Goal: Entertainment & Leisure: Browse casually

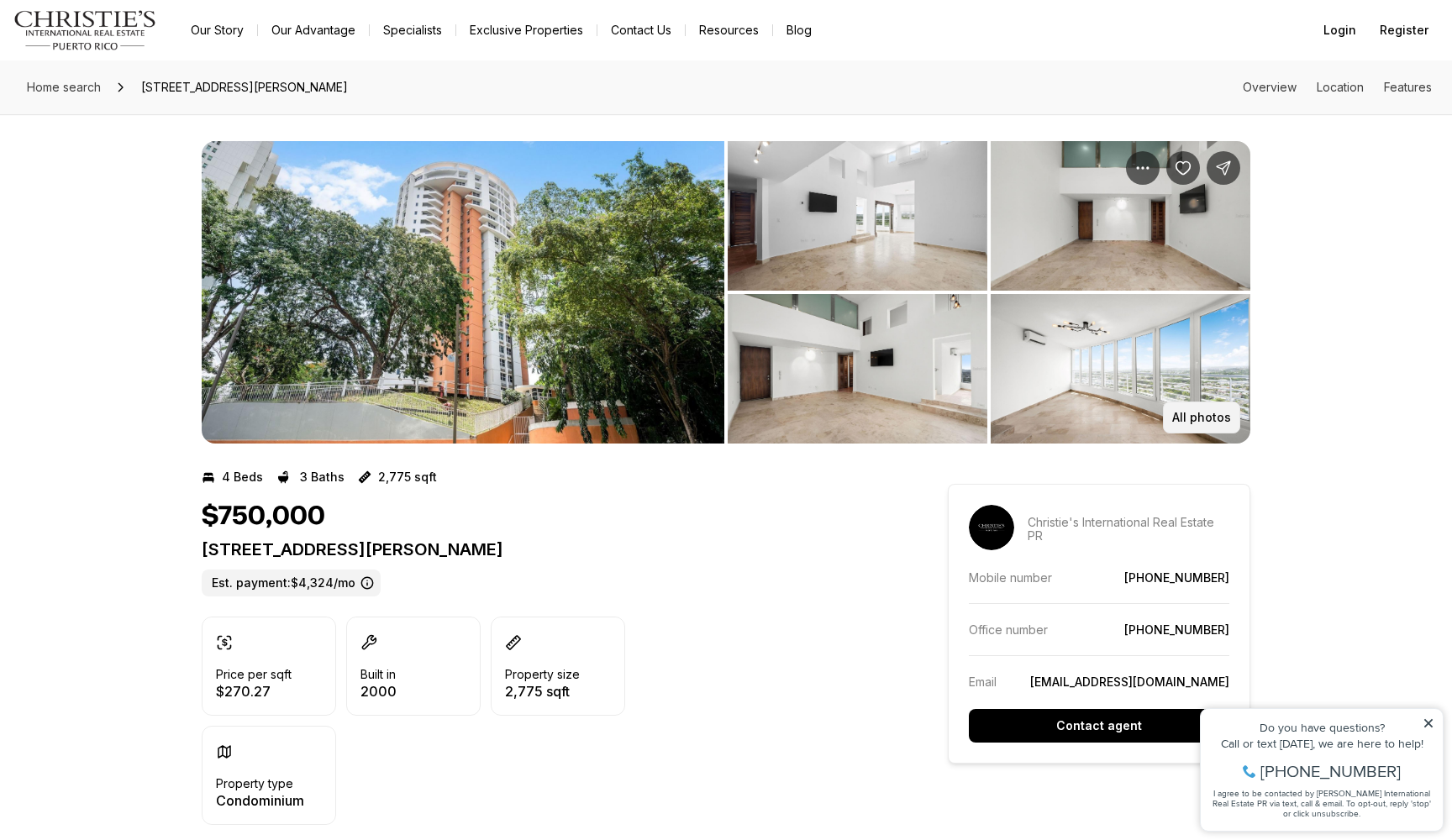
click at [1195, 411] on p "All photos" at bounding box center [1202, 418] width 59 height 14
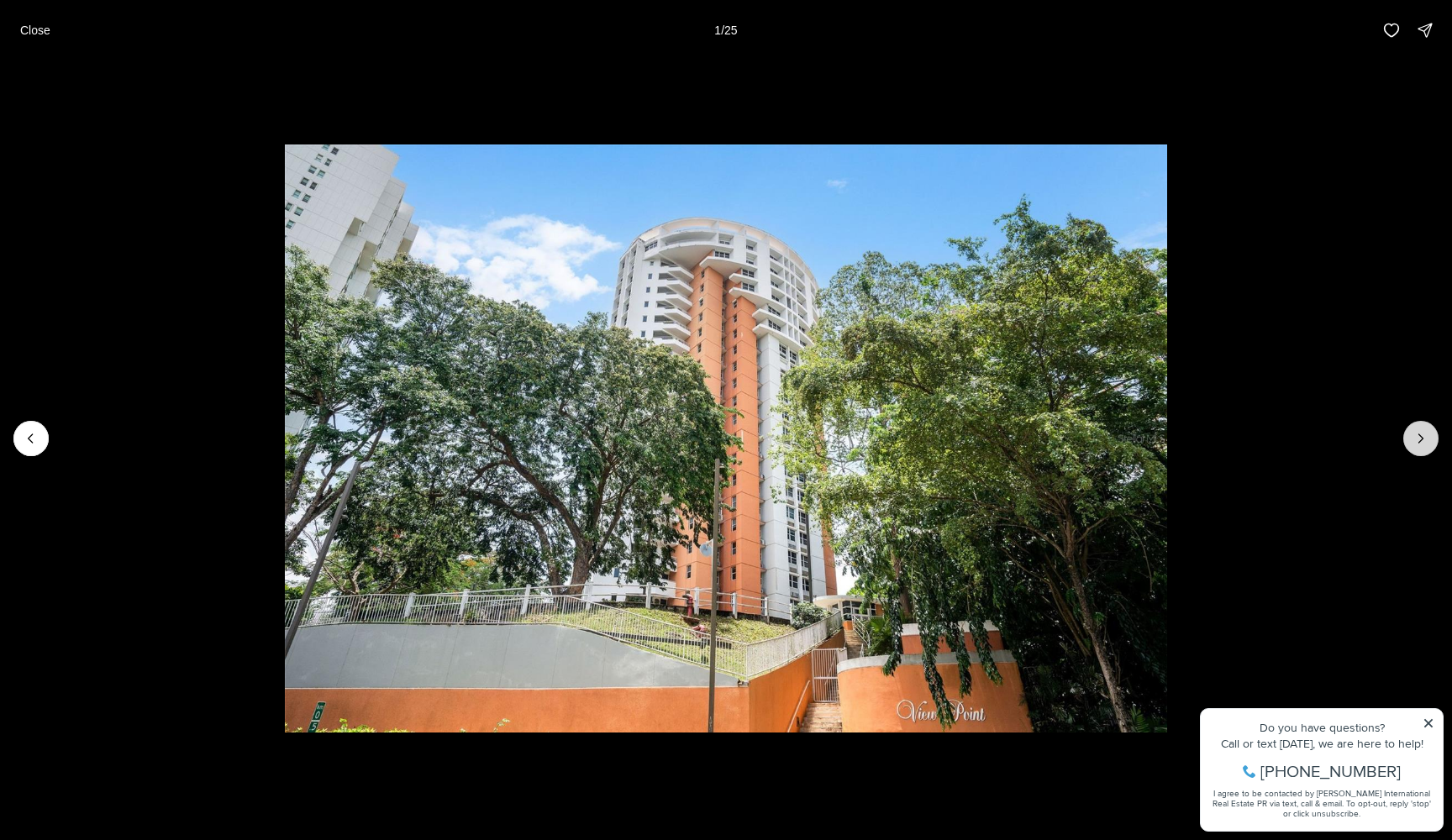
click at [1426, 442] on icon "Next slide" at bounding box center [1419, 438] width 17 height 17
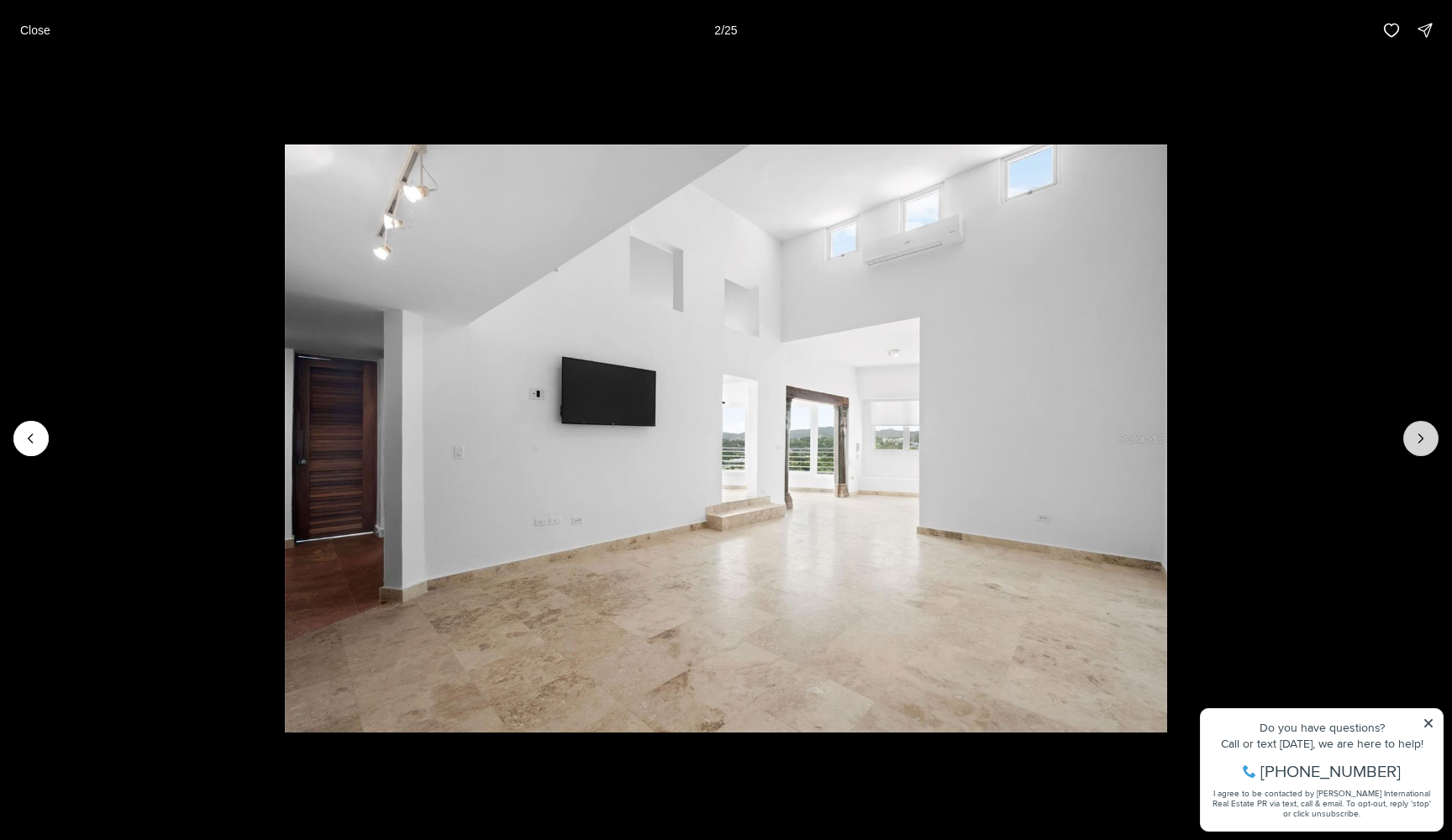
click at [1426, 443] on icon "Next slide" at bounding box center [1419, 438] width 17 height 17
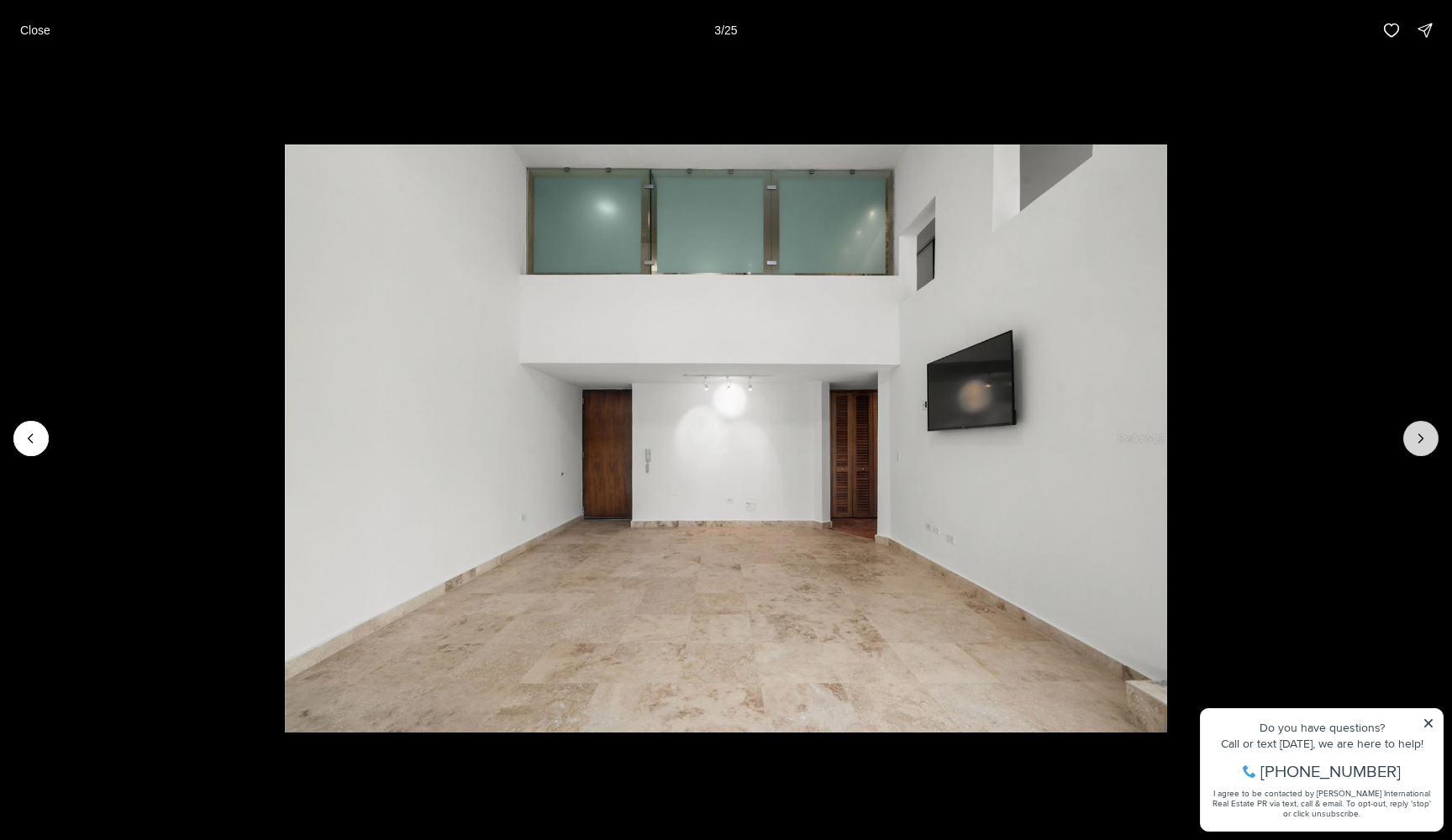
click at [1427, 443] on button "Next slide" at bounding box center [1420, 438] width 35 height 35
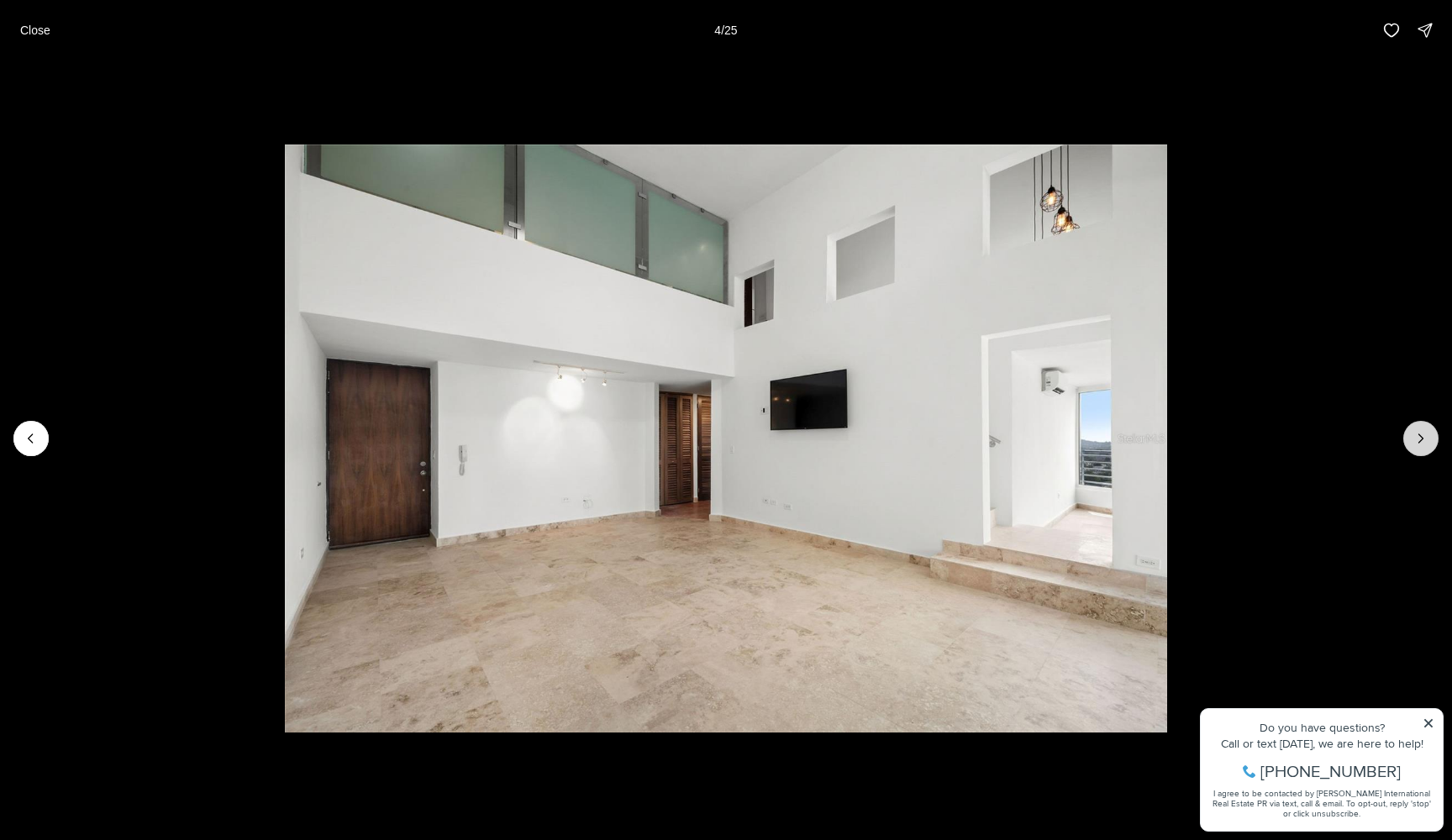
click at [1427, 443] on button "Next slide" at bounding box center [1420, 438] width 35 height 35
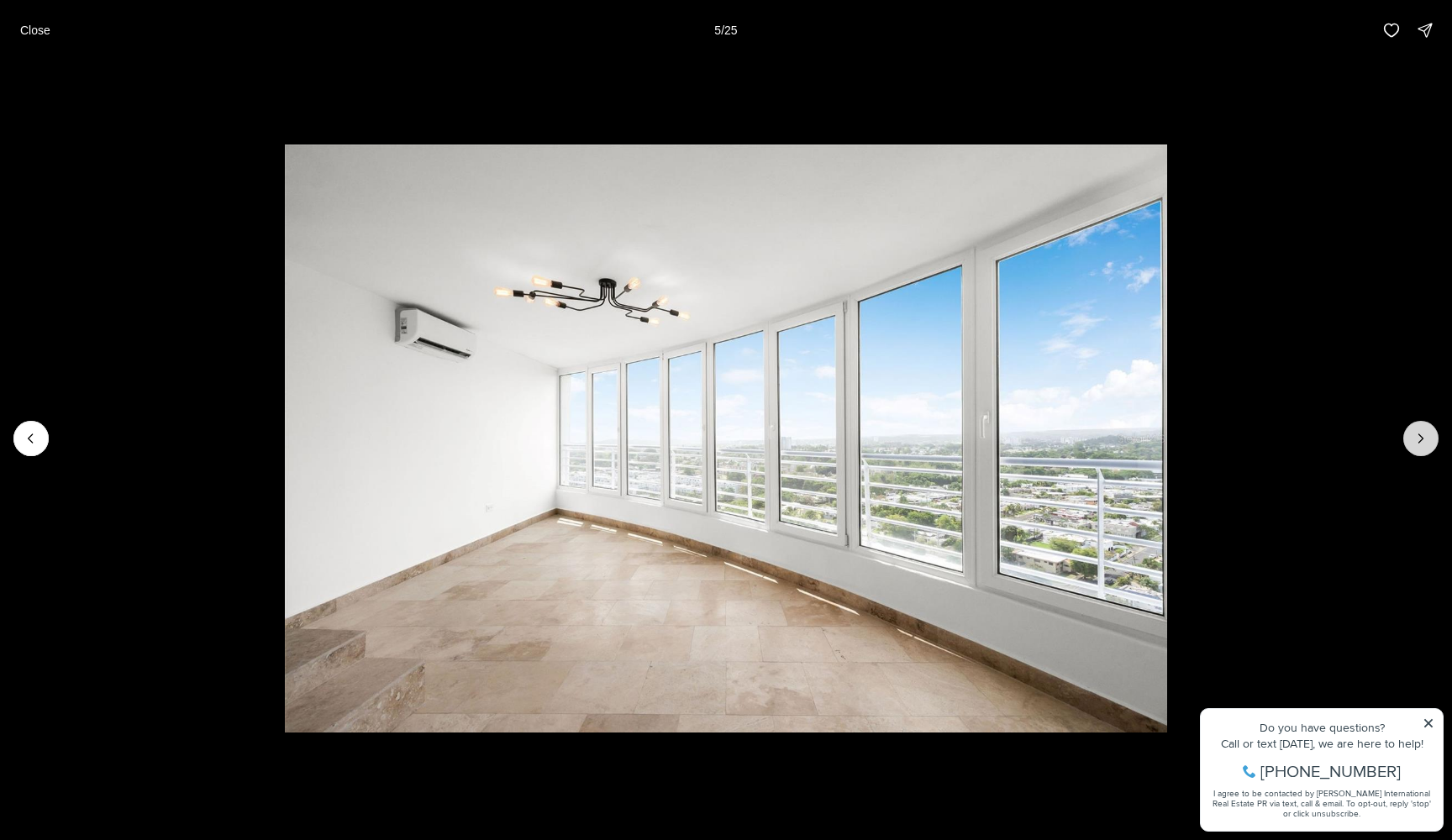
click at [1427, 443] on button "Next slide" at bounding box center [1420, 438] width 35 height 35
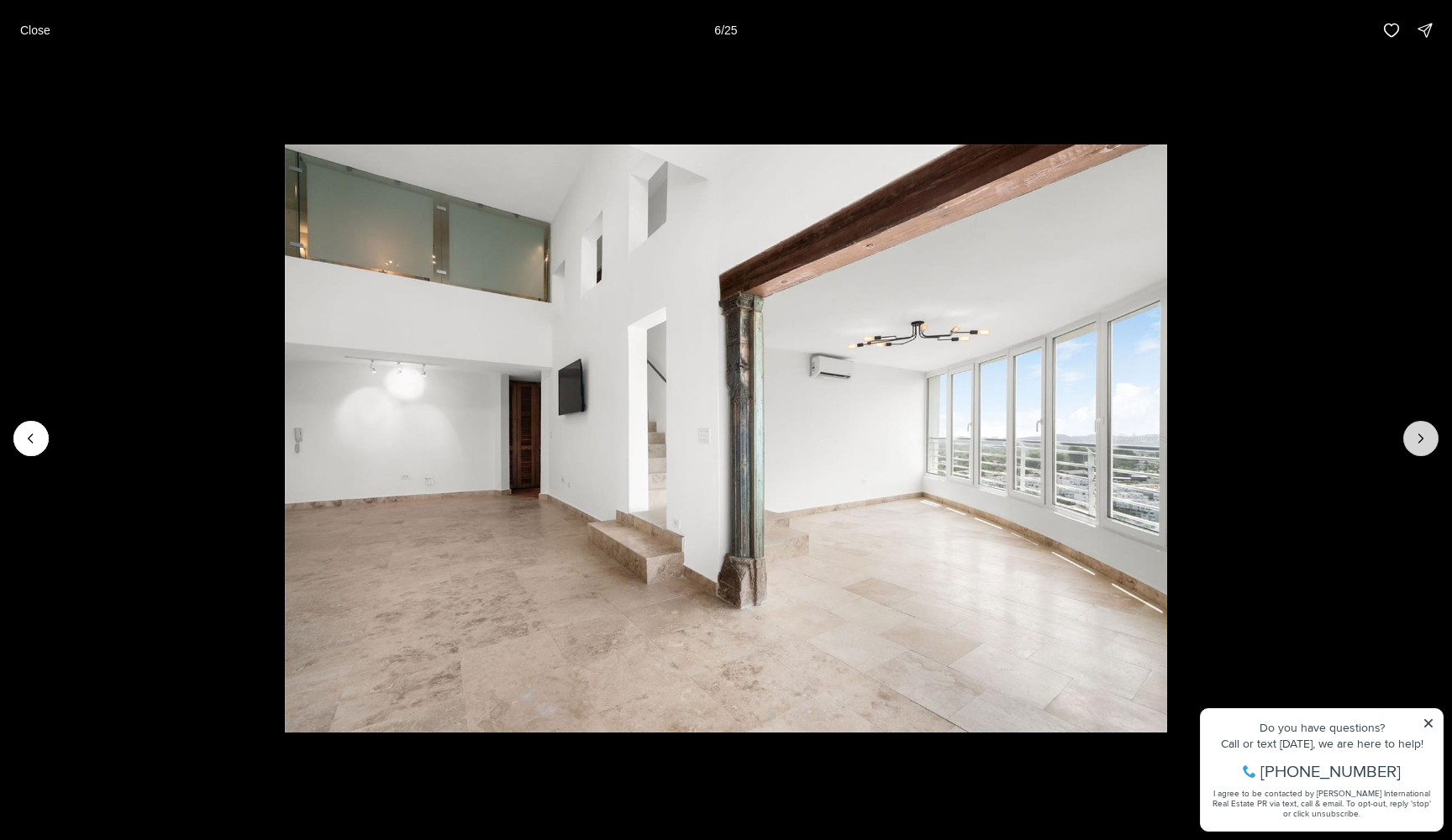
click at [1427, 443] on button "Next slide" at bounding box center [1420, 438] width 35 height 35
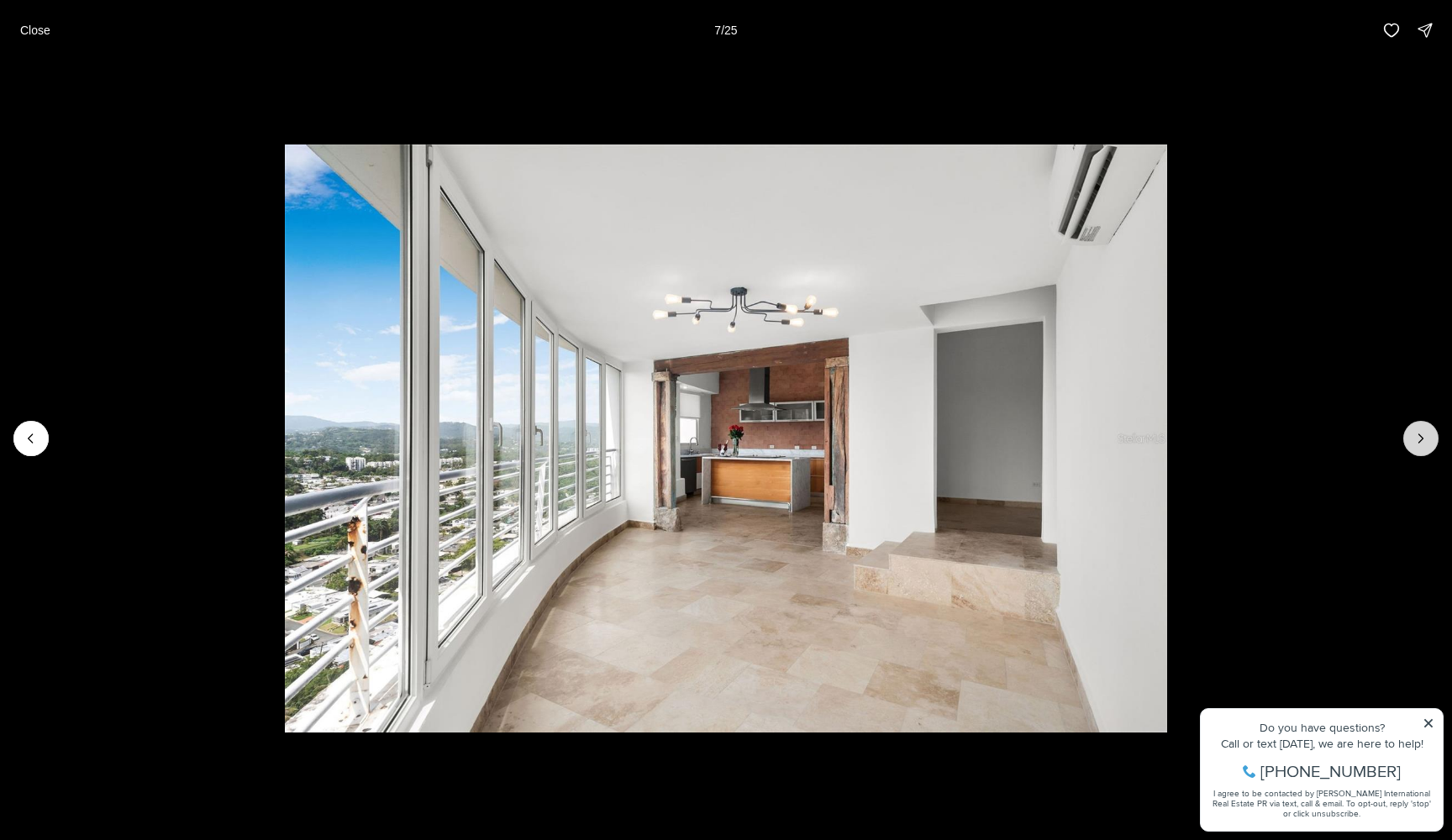
click at [1427, 443] on button "Next slide" at bounding box center [1420, 438] width 35 height 35
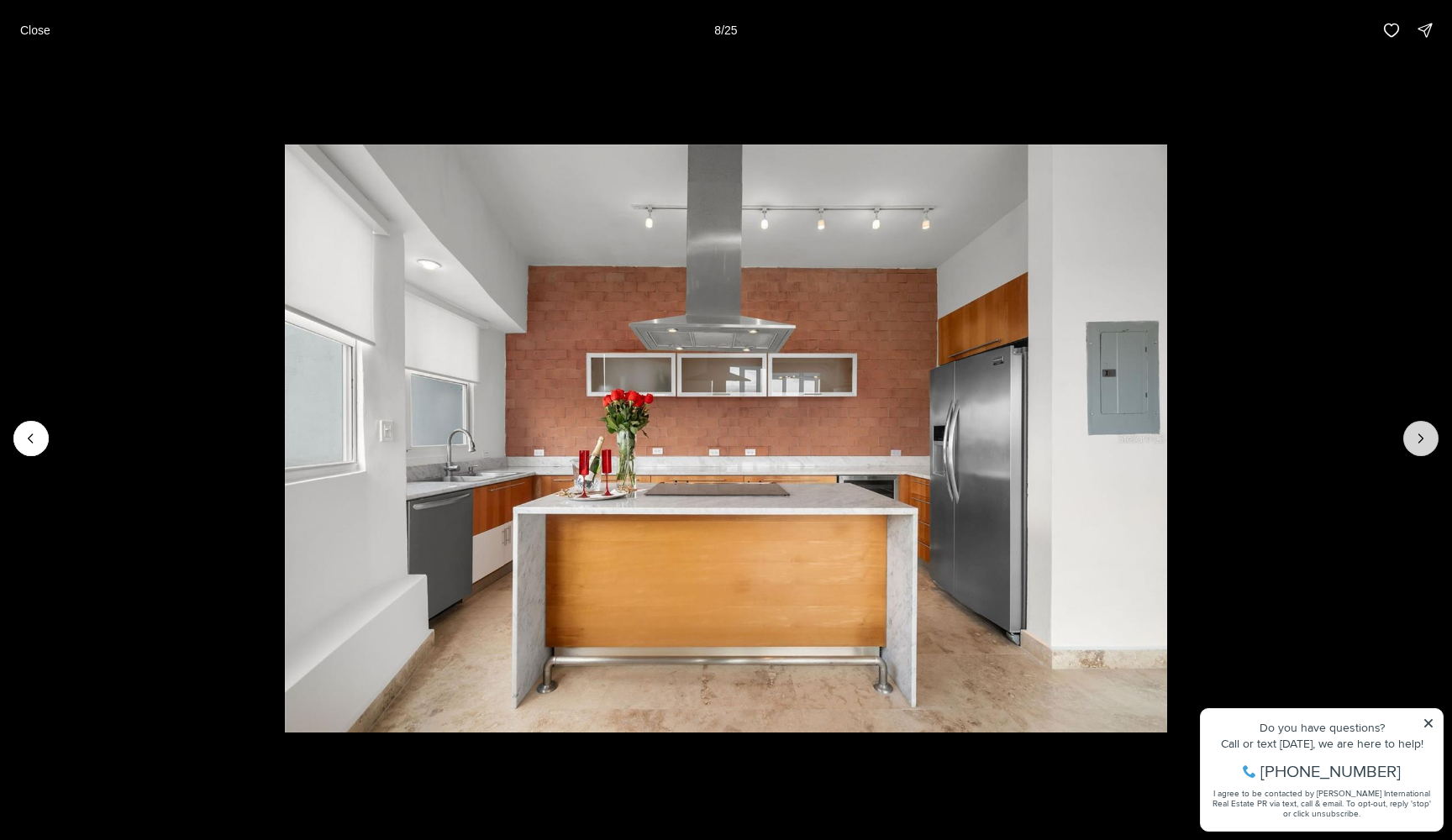
click at [1427, 443] on button "Next slide" at bounding box center [1420, 438] width 35 height 35
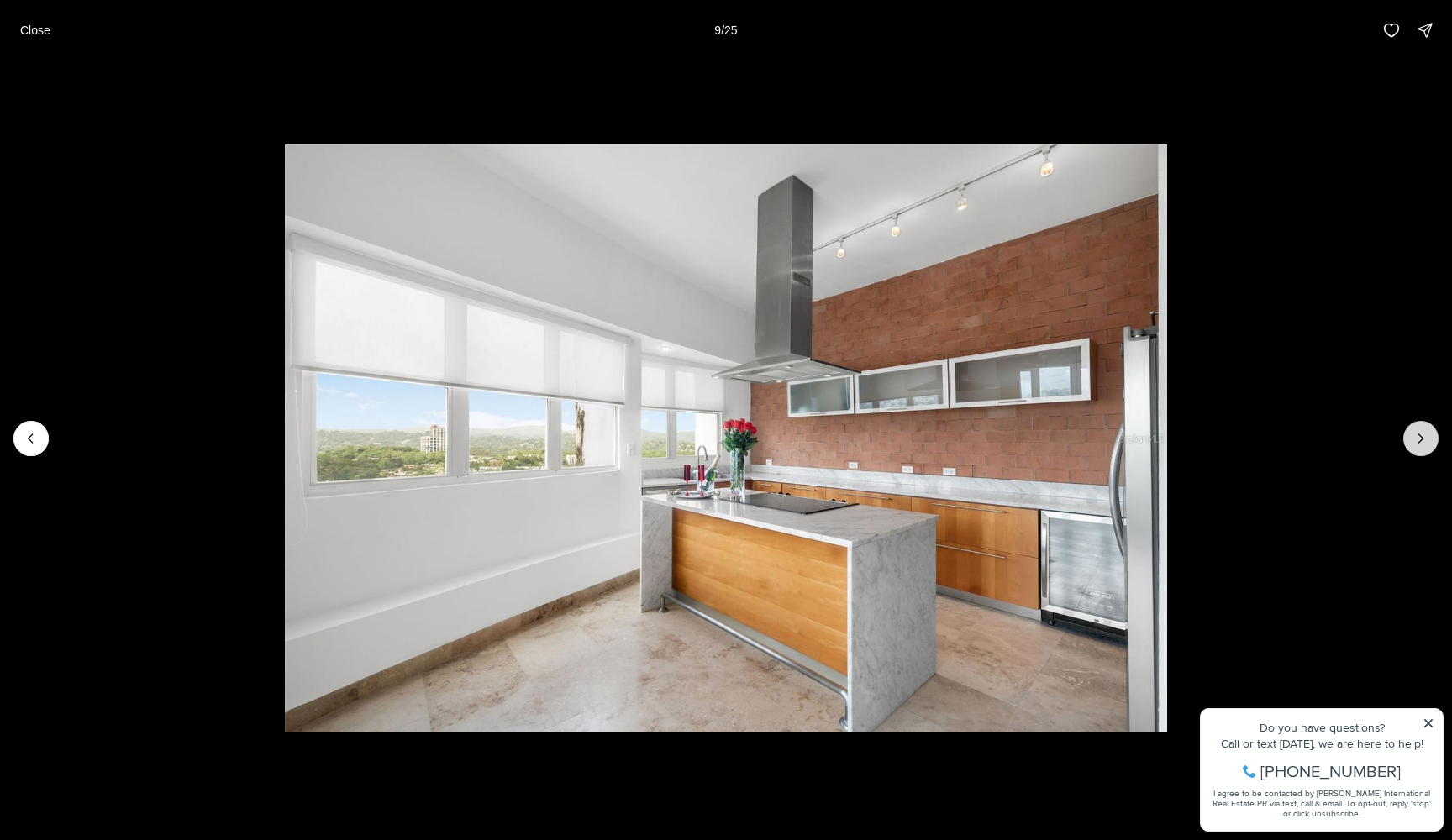
click at [1427, 443] on button "Next slide" at bounding box center [1420, 438] width 35 height 35
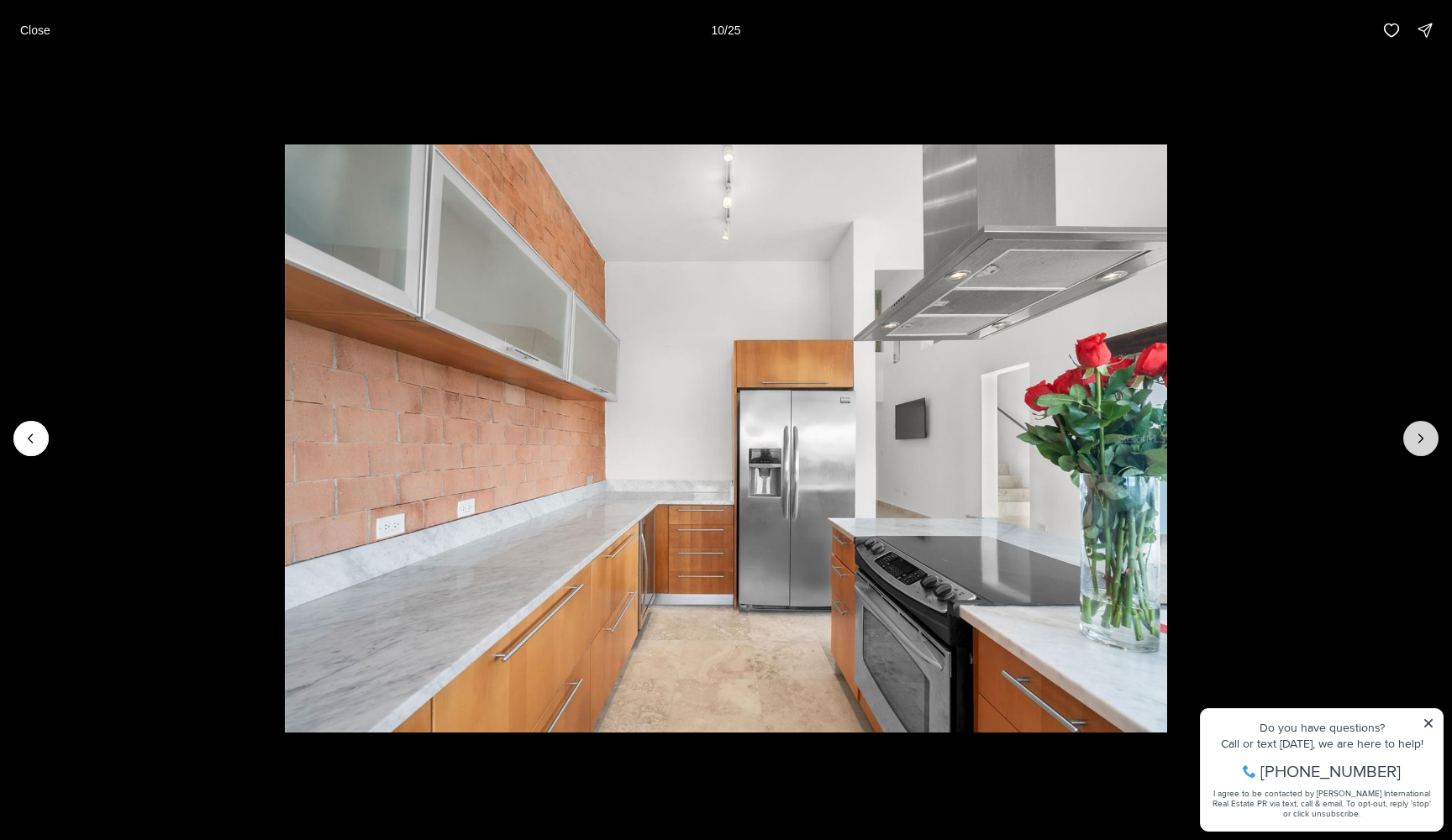
click at [1427, 444] on button "Next slide" at bounding box center [1420, 438] width 35 height 35
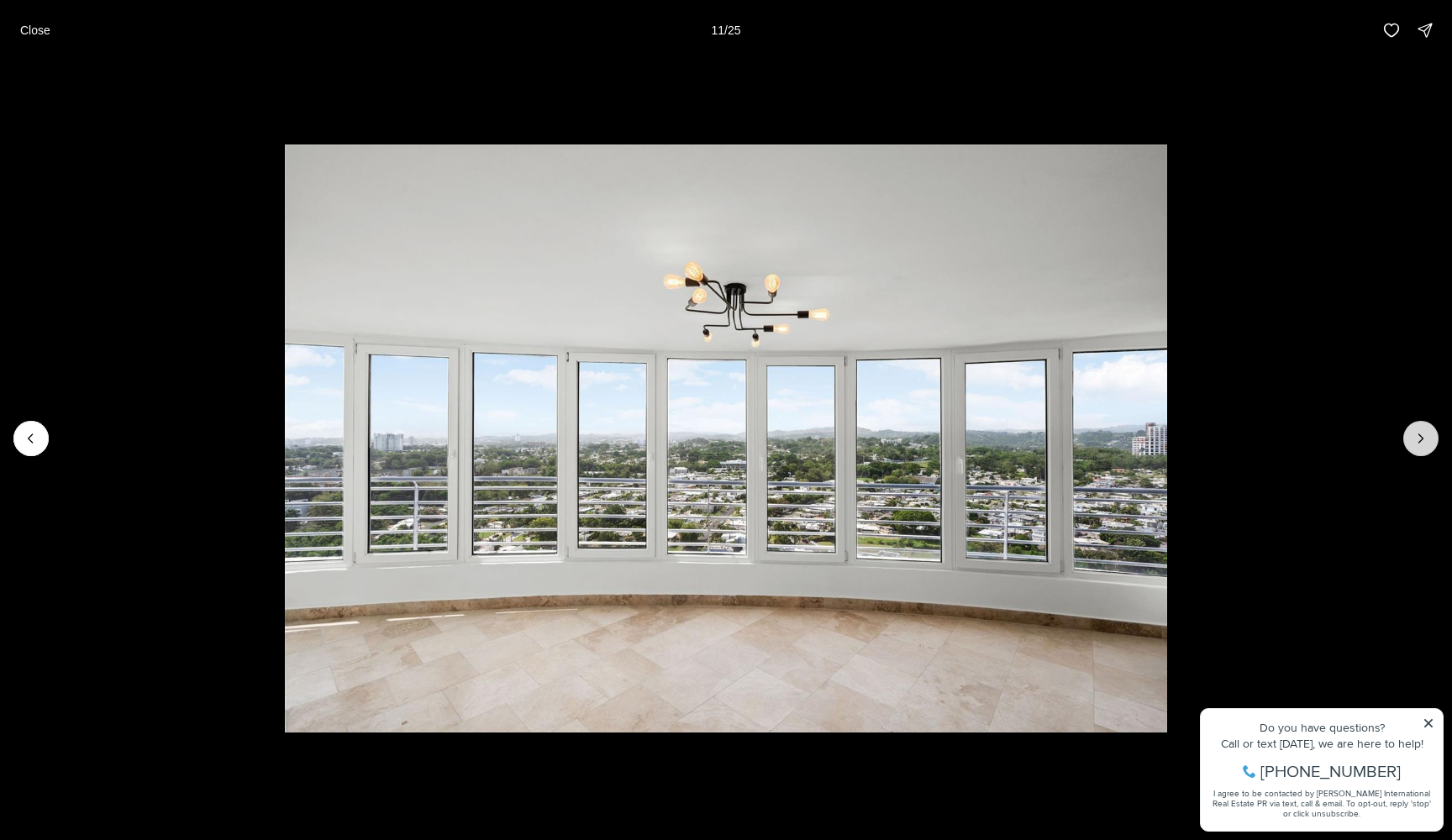
click at [1428, 444] on button "Next slide" at bounding box center [1420, 438] width 35 height 35
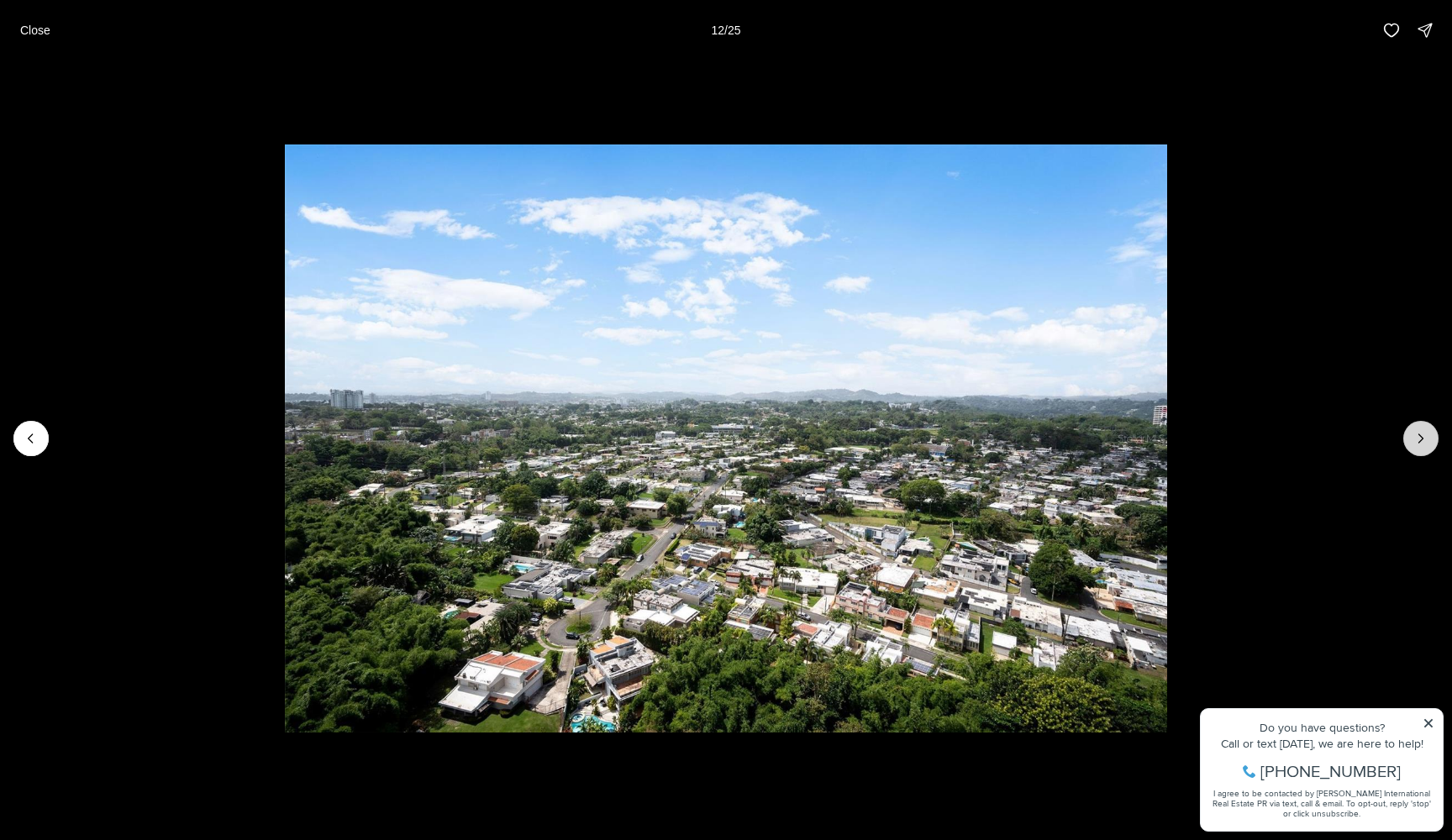
click at [1428, 444] on button "Next slide" at bounding box center [1420, 438] width 35 height 35
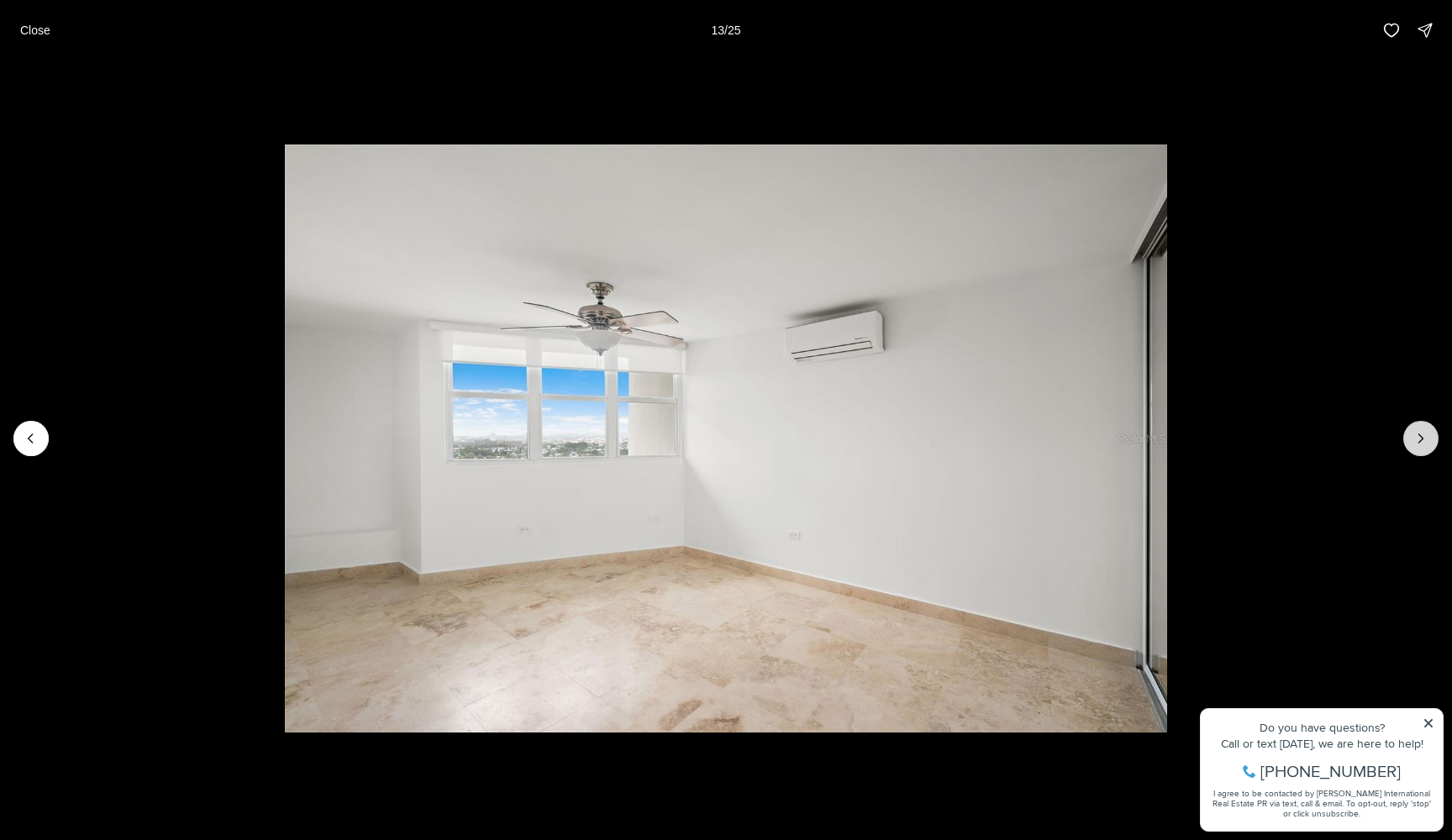
click at [1428, 444] on button "Next slide" at bounding box center [1420, 438] width 35 height 35
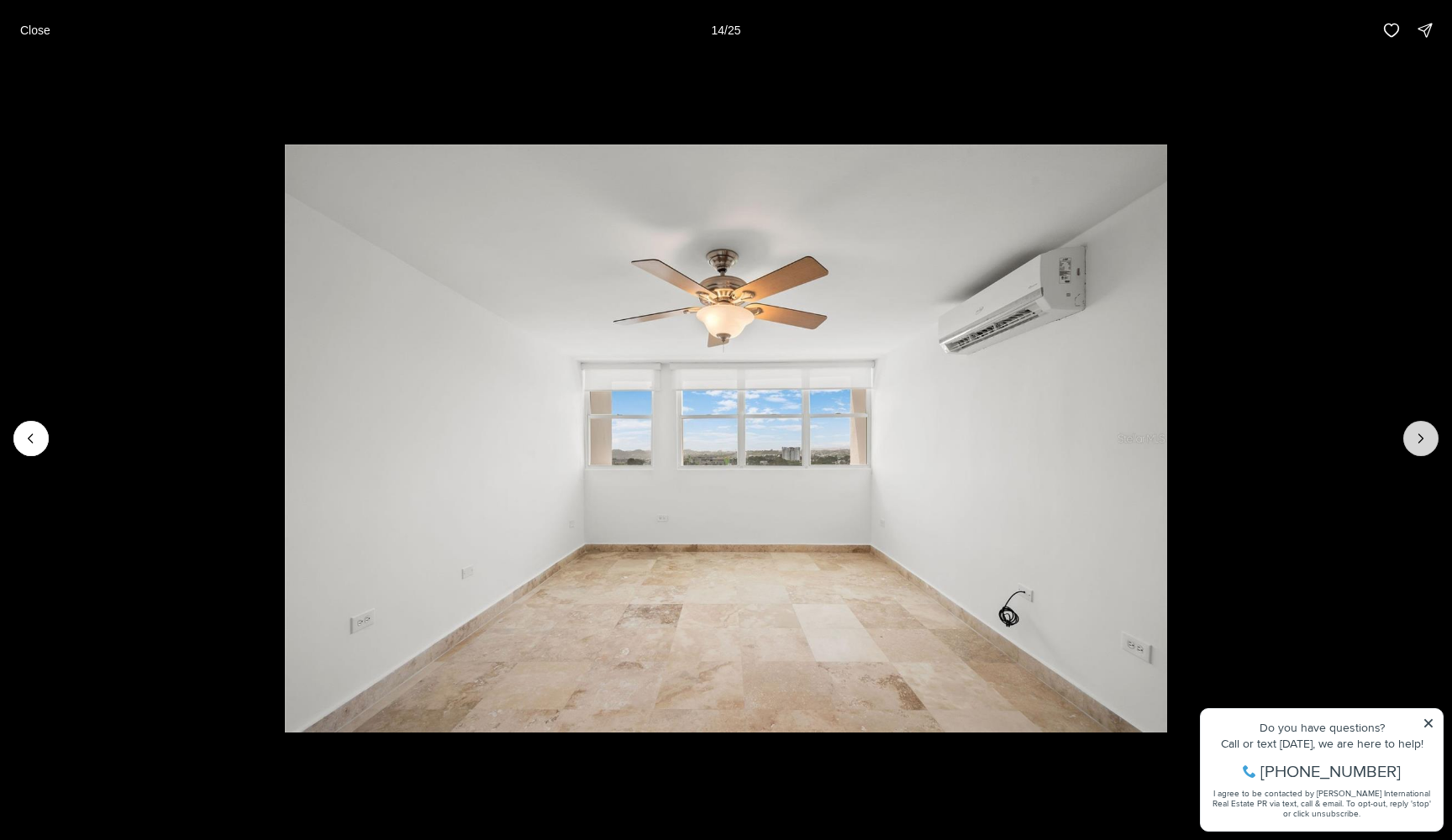
click at [1428, 444] on button "Next slide" at bounding box center [1420, 438] width 35 height 35
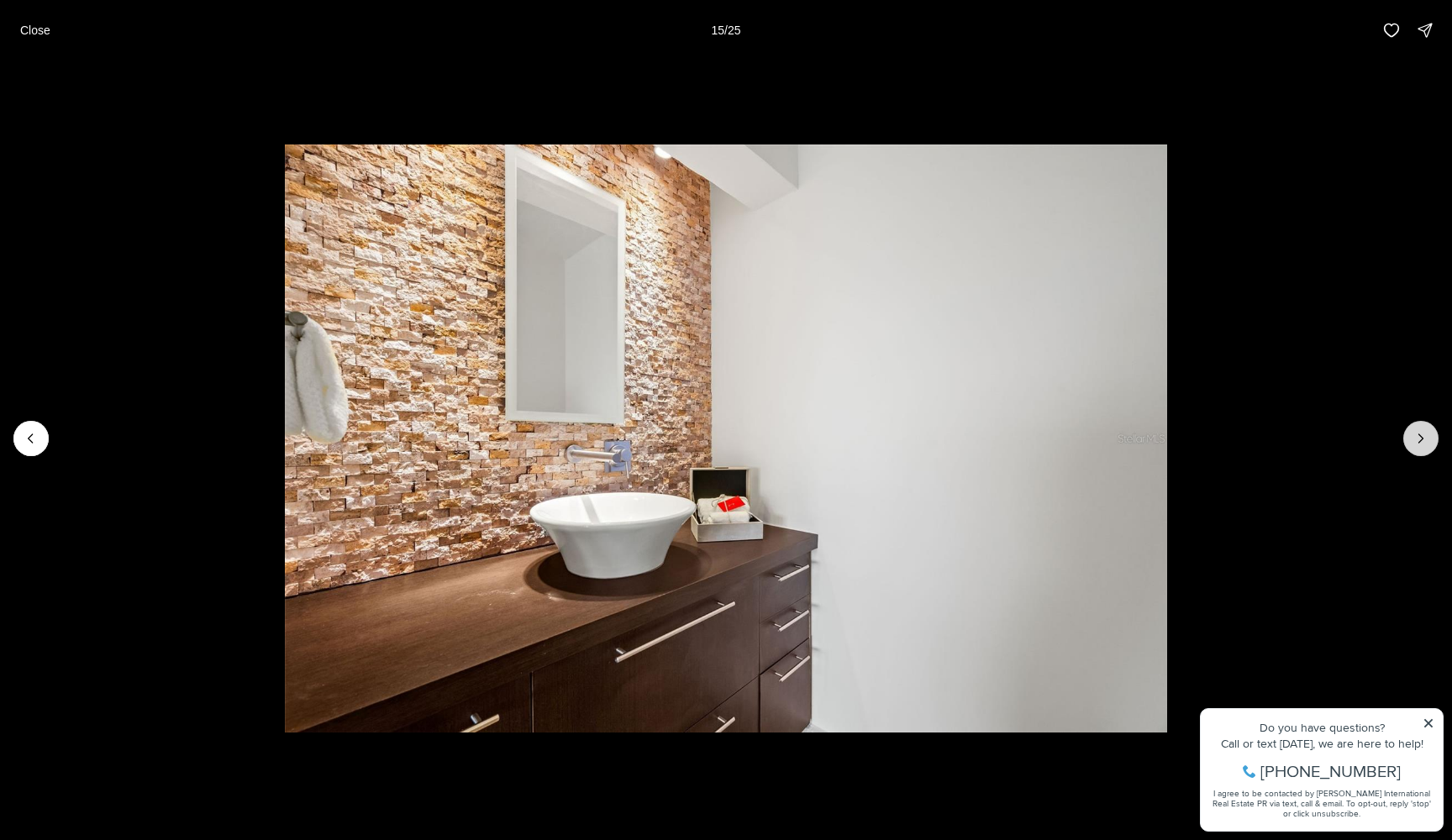
click at [1428, 444] on button "Next slide" at bounding box center [1420, 438] width 35 height 35
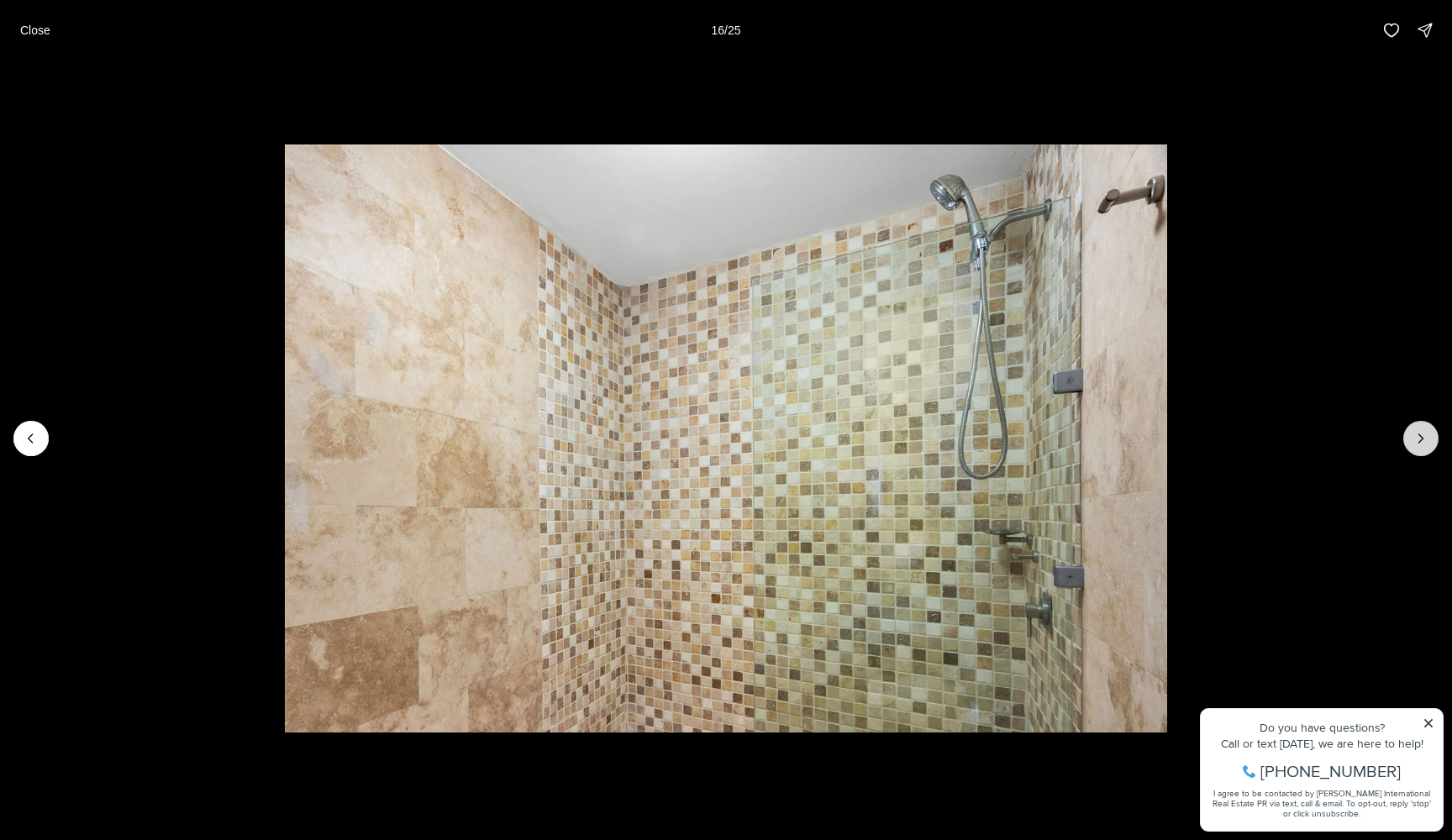
click at [1428, 444] on button "Next slide" at bounding box center [1420, 438] width 35 height 35
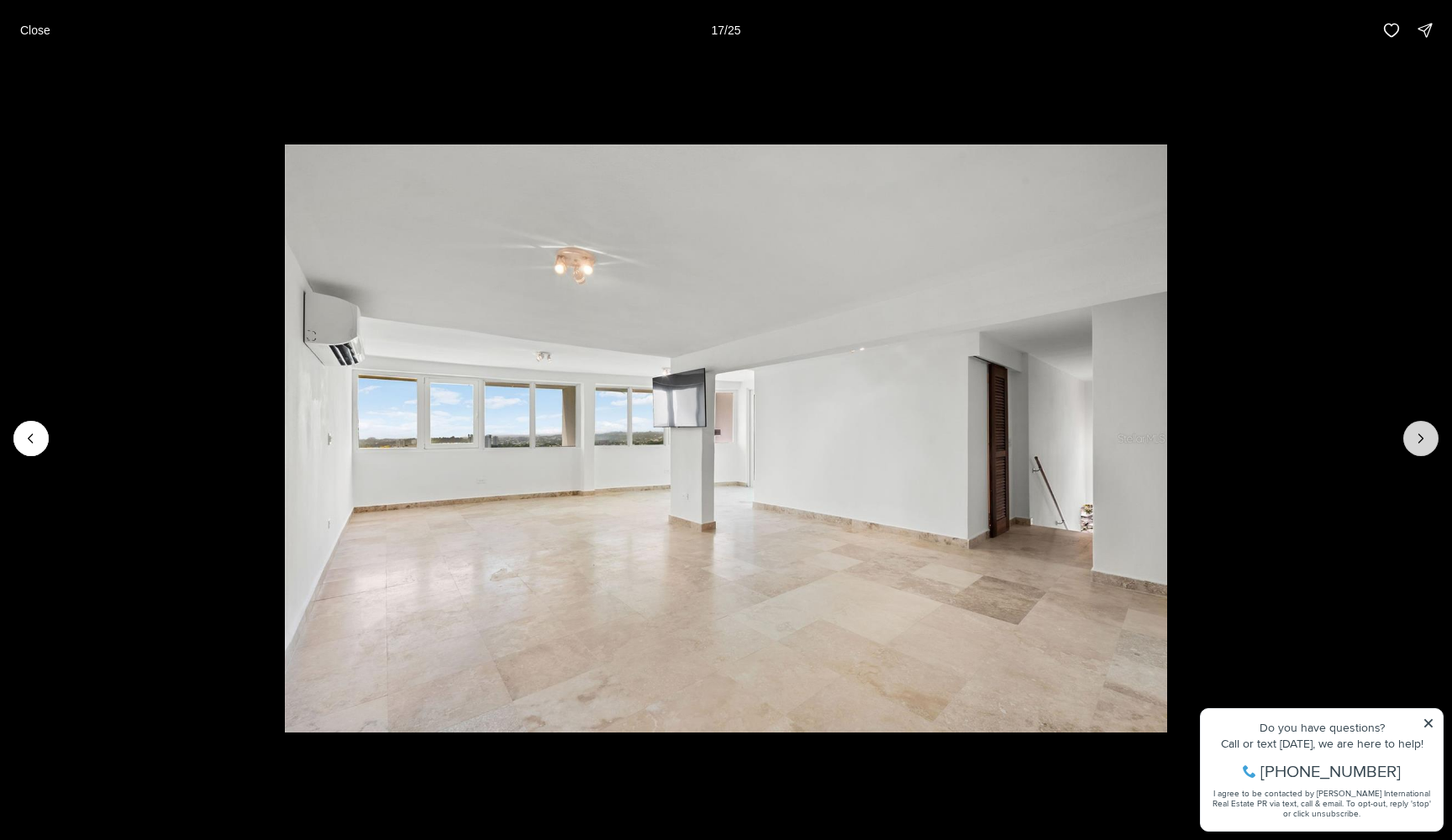
click at [1428, 444] on button "Next slide" at bounding box center [1420, 438] width 35 height 35
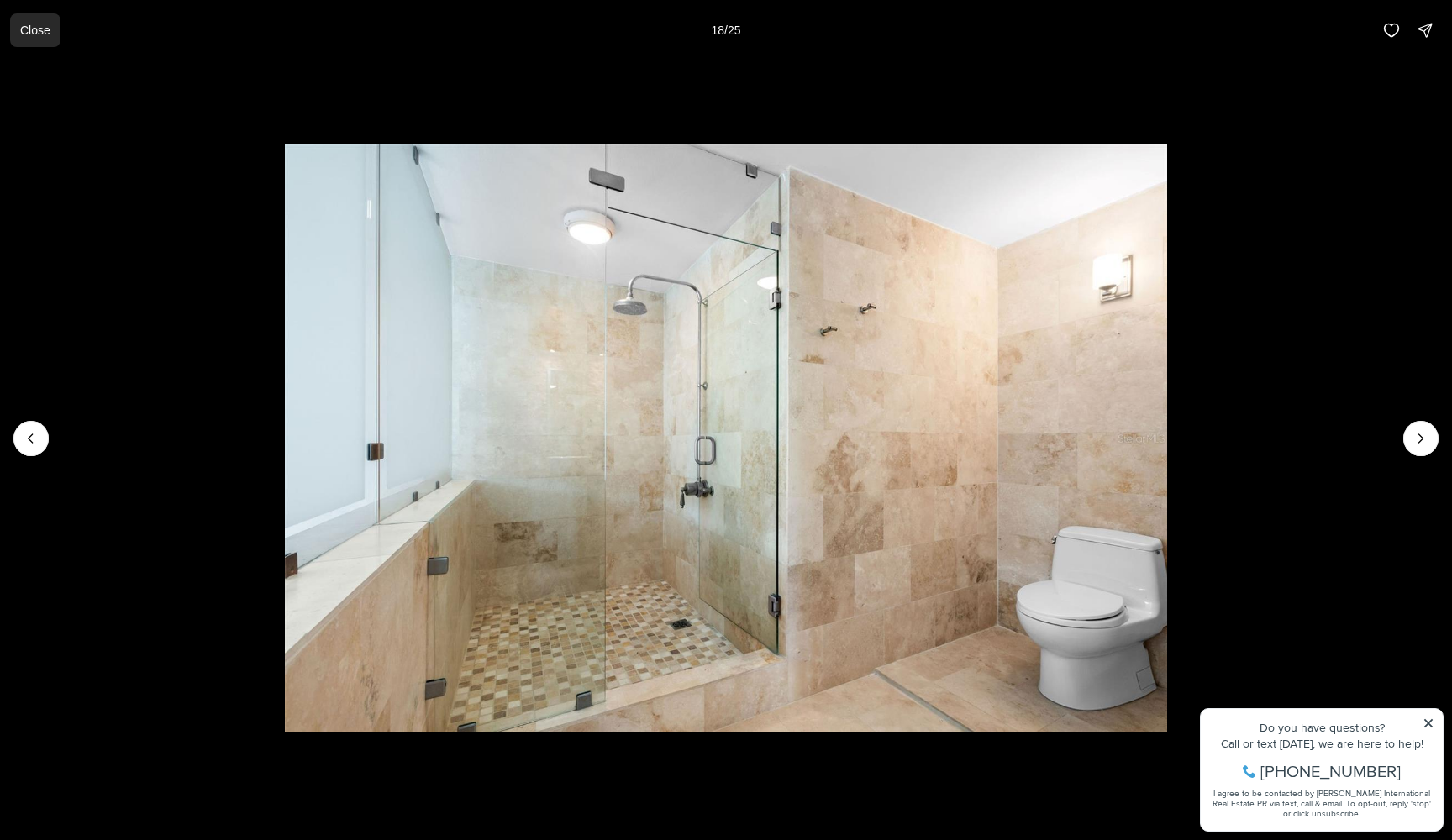
click at [22, 37] on p "Close" at bounding box center [34, 31] width 31 height 14
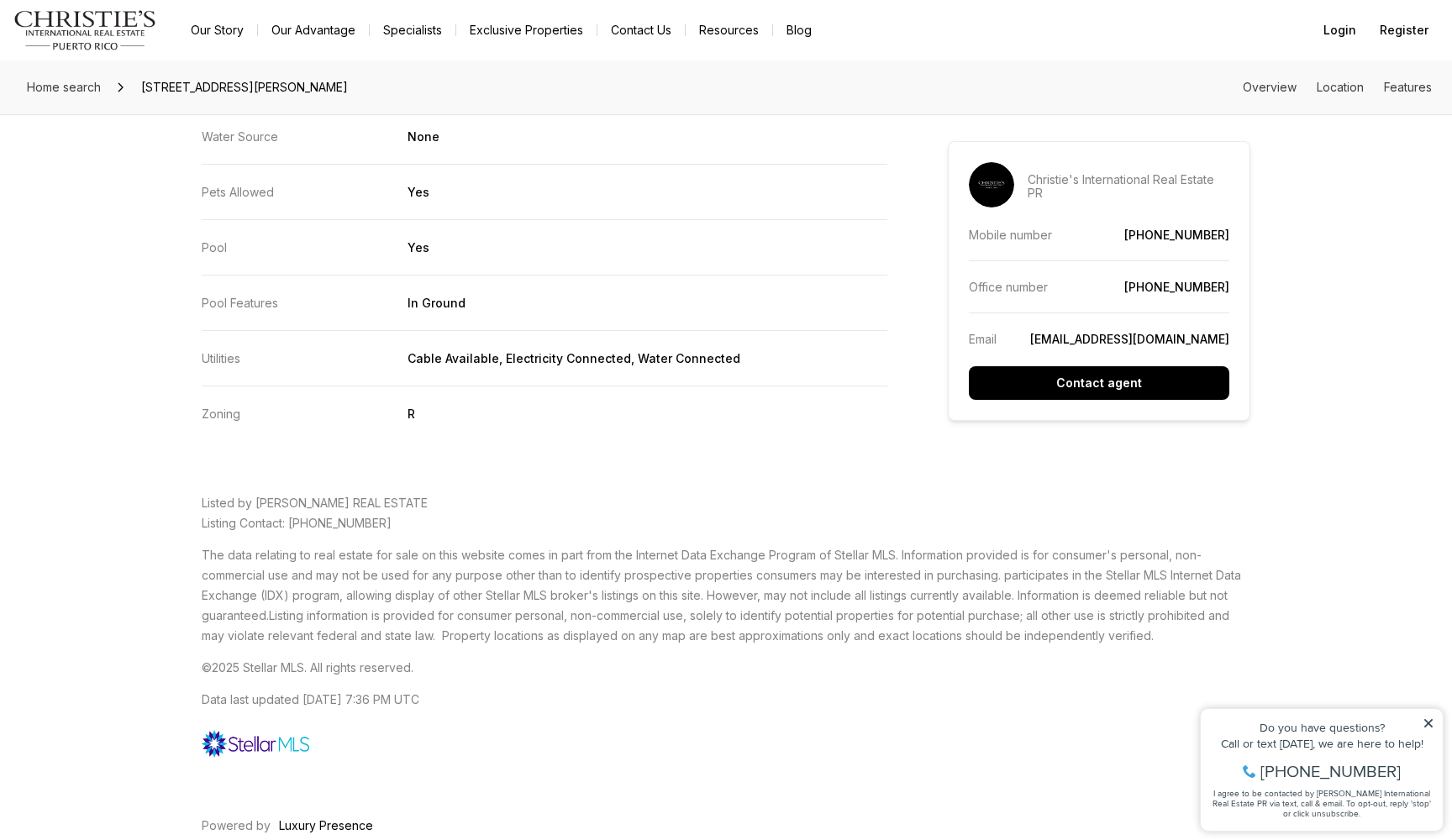
scroll to position [3618, 0]
